Goal: Task Accomplishment & Management: Manage account settings

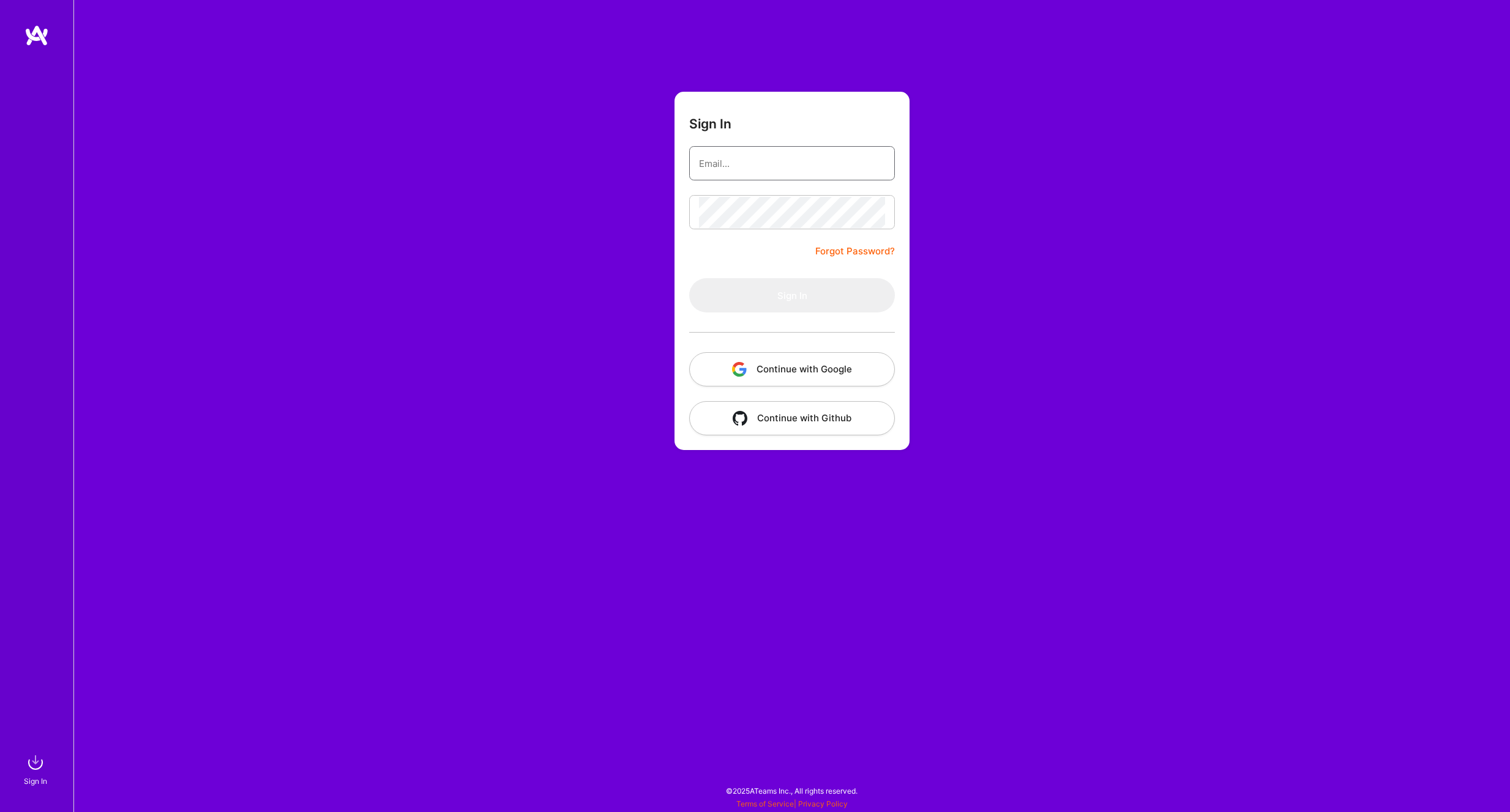
type input "[EMAIL_ADDRESS][DOMAIN_NAME]"
click at [729, 288] on button "Sign In" at bounding box center [791, 295] width 205 height 35
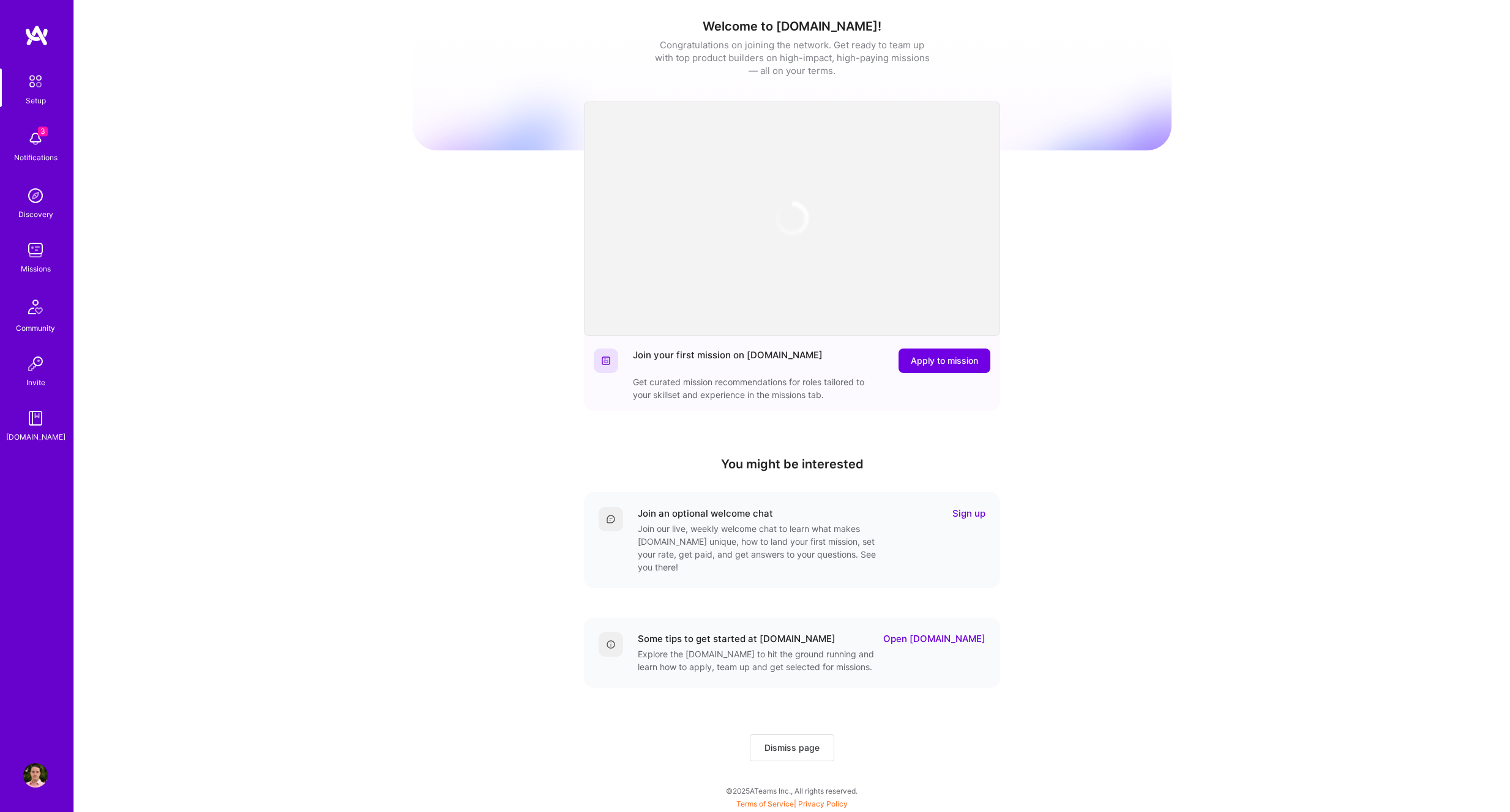
click at [25, 127] on img at bounding box center [35, 138] width 24 height 24
click at [32, 254] on img at bounding box center [35, 250] width 24 height 24
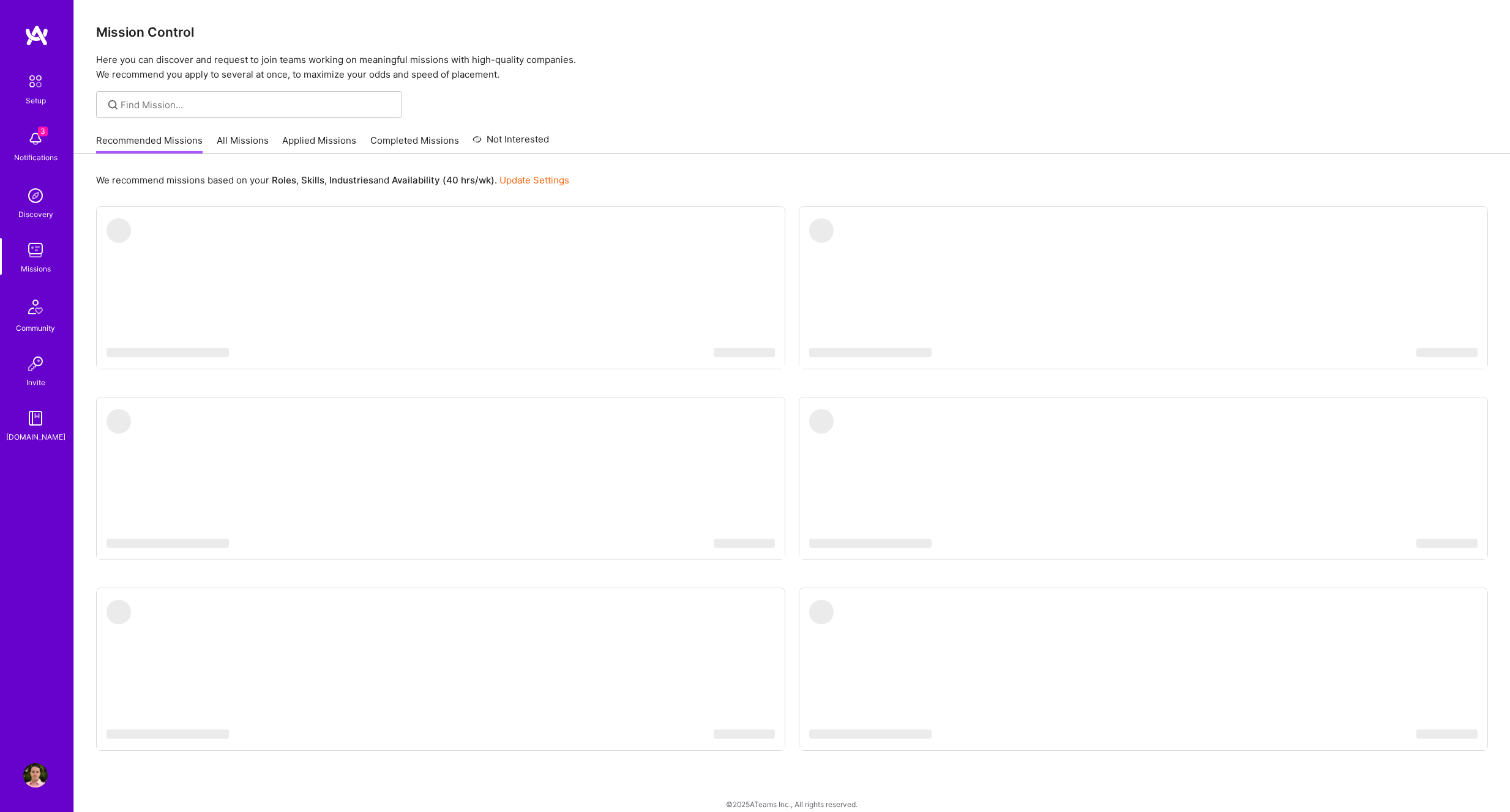
click at [342, 141] on link "Applied Missions" at bounding box center [319, 144] width 74 height 20
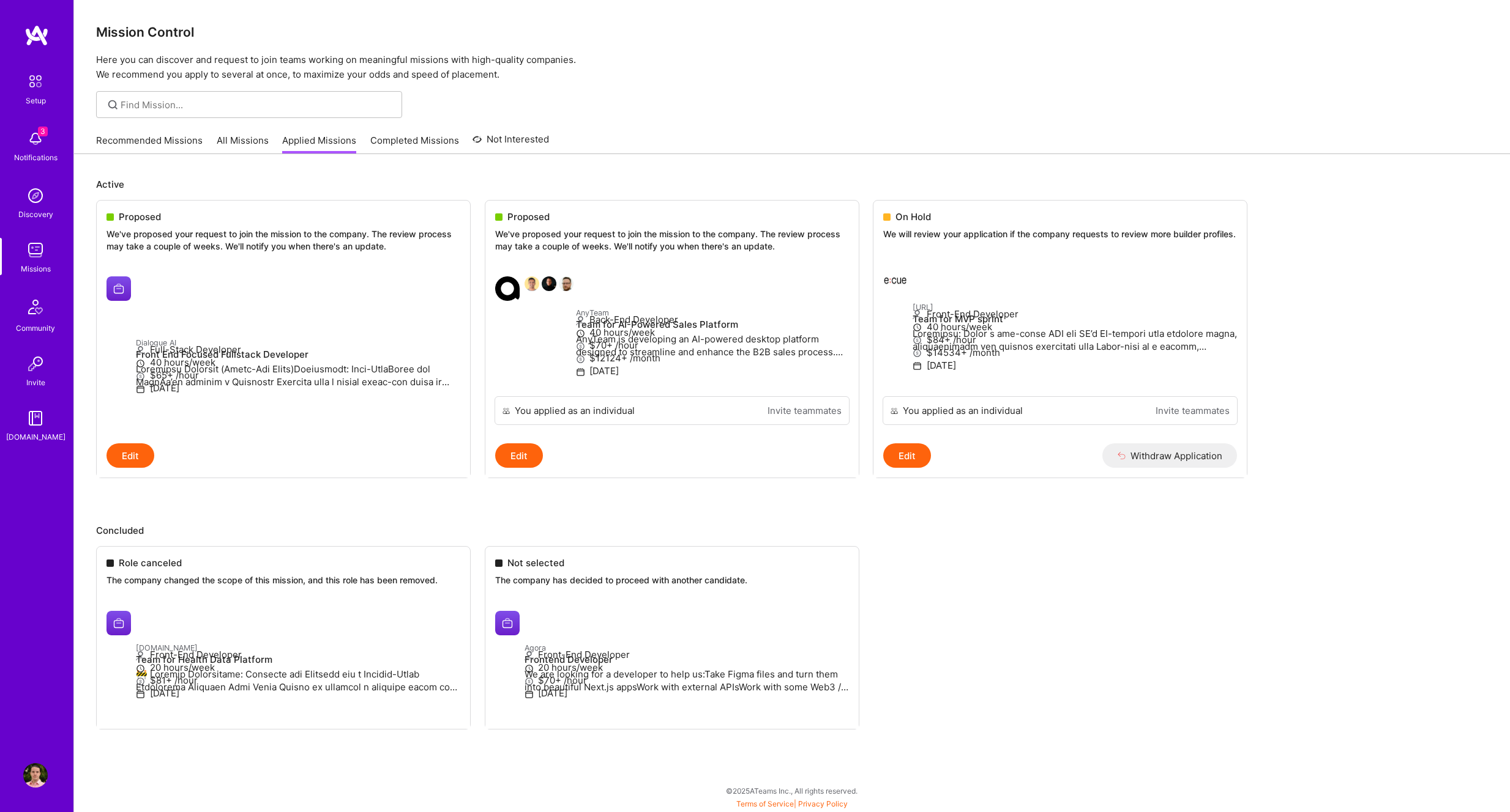
scroll to position [2, 0]
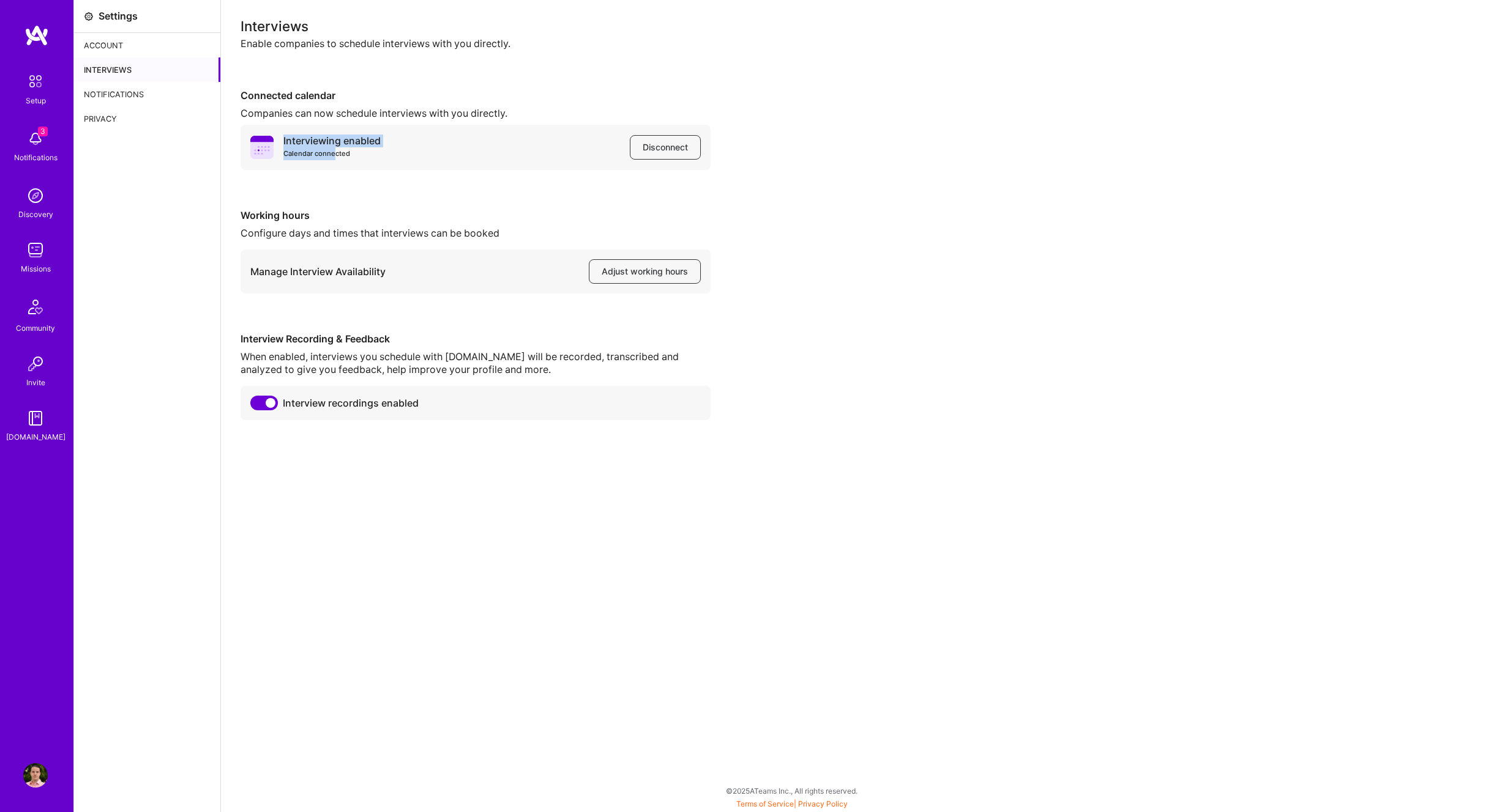
drag, startPoint x: 334, startPoint y: 153, endPoint x: 283, endPoint y: 127, distance: 57.2
click at [283, 127] on div "Interviewing enabled Calendar connected Disconnect" at bounding box center [475, 148] width 470 height 46
click at [623, 269] on span "Adjust working hours" at bounding box center [644, 271] width 86 height 12
click at [1017, 300] on div "Interviews Enable companies to schedule interviews with you directly. Connected…" at bounding box center [866, 219] width 1250 height 401
